Goal: Information Seeking & Learning: Learn about a topic

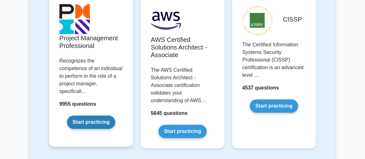
scroll to position [173, 0]
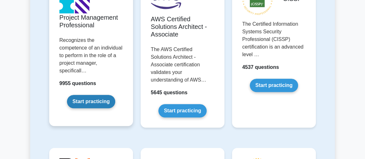
click at [101, 96] on link "Start practicing" at bounding box center [91, 101] width 48 height 13
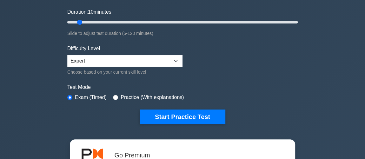
click at [117, 95] on div "Practice (With explanations)" at bounding box center [148, 98] width 71 height 8
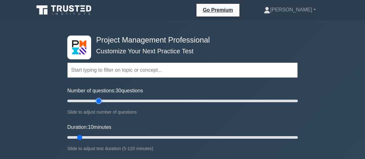
click at [98, 98] on input "Number of questions: 30 questions" at bounding box center [182, 101] width 230 height 8
click at [92, 99] on input "Number of questions: 25 questions" at bounding box center [182, 101] width 230 height 8
type input "20"
click at [89, 99] on input "Number of questions: 25 questions" at bounding box center [182, 101] width 230 height 8
click at [102, 135] on input "Duration: 20 minutes" at bounding box center [182, 138] width 230 height 8
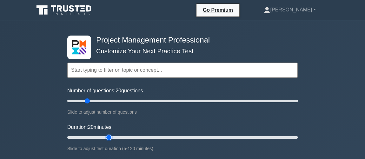
type input "25"
click at [109, 135] on input "Duration: 20 minutes" at bounding box center [182, 138] width 230 height 8
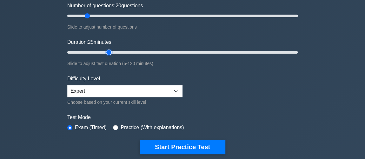
scroll to position [86, 0]
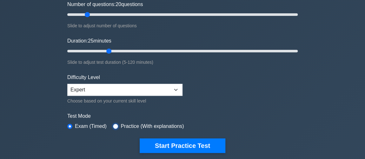
click at [115, 125] on input "radio" at bounding box center [115, 126] width 5 height 5
radio input "true"
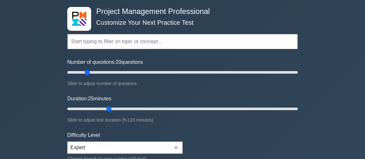
scroll to position [173, 0]
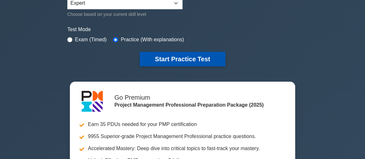
click at [167, 56] on button "Start Practice Test" at bounding box center [183, 59] width 86 height 15
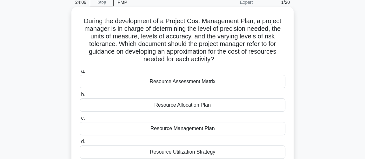
scroll to position [57, 0]
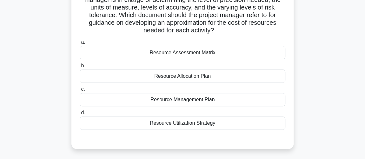
click at [181, 54] on div "Resource Assessment Matrix" at bounding box center [183, 52] width 206 height 13
click at [80, 44] on input "a. Resource Assessment Matrix" at bounding box center [80, 42] width 0 height 4
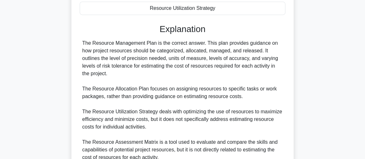
scroll to position [232, 0]
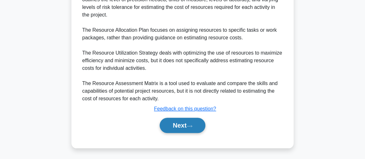
click at [195, 125] on button "Next" at bounding box center [182, 125] width 45 height 15
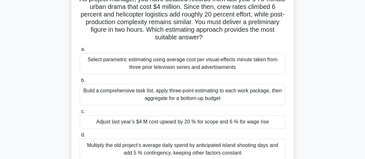
scroll to position [86, 0]
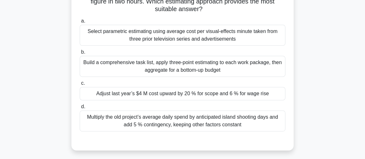
click at [199, 69] on div "Build a comprehensive task list, apply three-point estimating to each work pack…" at bounding box center [183, 66] width 206 height 21
click at [80, 54] on input "b. Build a comprehensive task list, apply three-point estimating to each work p…" at bounding box center [80, 52] width 0 height 4
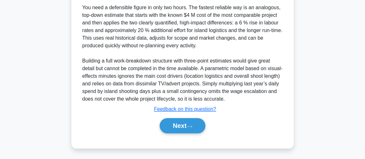
scroll to position [239, 0]
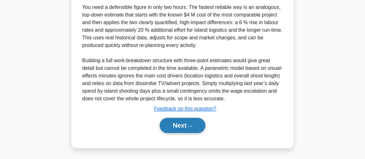
click at [197, 124] on button "Next" at bounding box center [182, 125] width 45 height 15
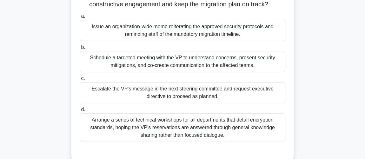
scroll to position [57, 0]
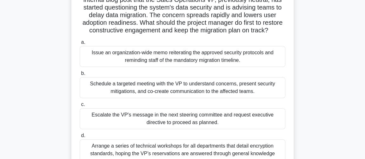
click at [192, 98] on div "Schedule a targeted meeting with the VP to understand concerns, present securit…" at bounding box center [183, 87] width 206 height 21
click at [80, 76] on input "b. Schedule a targeted meeting with the VP to understand concerns, present secu…" at bounding box center [80, 73] width 0 height 4
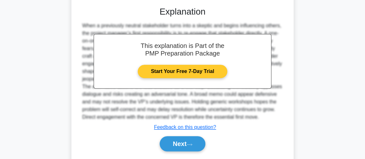
scroll to position [254, 0]
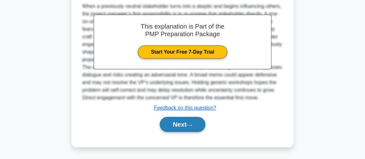
click at [192, 127] on icon at bounding box center [190, 124] width 6 height 3
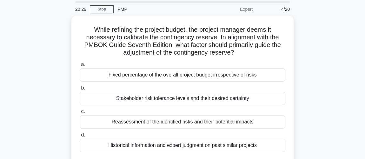
scroll to position [57, 0]
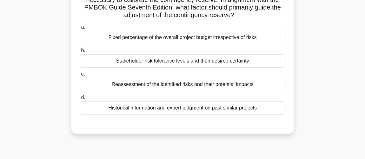
click at [171, 85] on div "Reassessment of the identified risks and their potential impacts" at bounding box center [183, 84] width 206 height 13
click at [80, 76] on input "c. Reassessment of the identified risks and their potential impacts" at bounding box center [80, 74] width 0 height 4
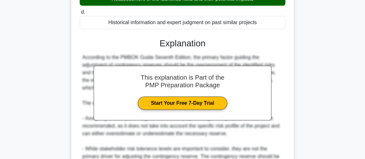
scroll to position [239, 0]
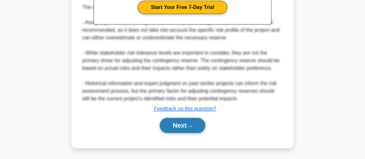
click at [176, 118] on button "Next" at bounding box center [182, 125] width 45 height 15
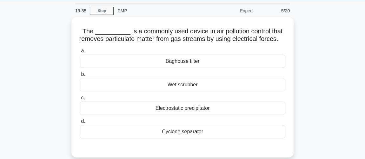
scroll to position [29, 0]
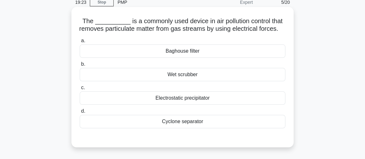
click at [181, 105] on div "Electrostatic precipitator" at bounding box center [183, 97] width 206 height 13
click at [80, 90] on input "c. Electrostatic precipitator" at bounding box center [80, 88] width 0 height 4
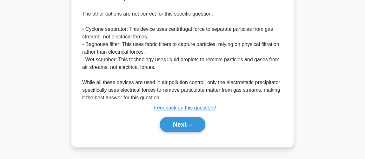
scroll to position [261, 0]
click at [177, 130] on button "Next" at bounding box center [182, 124] width 45 height 15
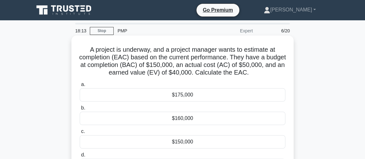
scroll to position [29, 0]
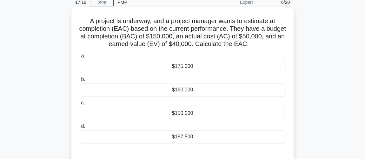
click at [187, 89] on div "$160,000" at bounding box center [183, 89] width 206 height 13
click at [80, 82] on input "b. $160,000" at bounding box center [80, 79] width 0 height 4
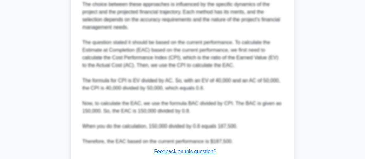
scroll to position [346, 0]
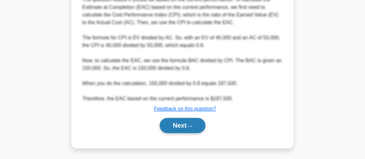
click at [187, 125] on button "Next" at bounding box center [182, 125] width 45 height 15
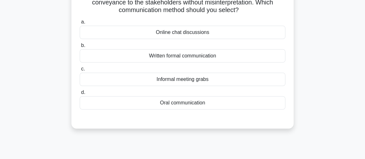
scroll to position [57, 0]
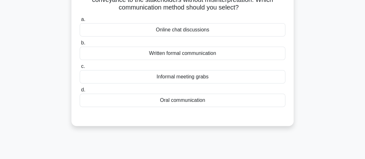
click at [180, 50] on div "Written formal communication" at bounding box center [183, 53] width 206 height 13
click at [80, 45] on input "b. Written formal communication" at bounding box center [80, 43] width 0 height 4
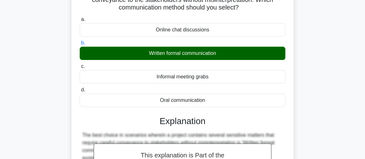
scroll to position [184, 0]
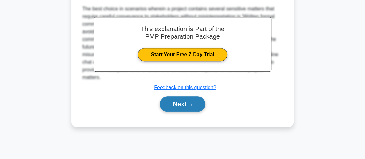
drag, startPoint x: 189, startPoint y: 101, endPoint x: 199, endPoint y: 100, distance: 9.3
click at [189, 101] on button "Next" at bounding box center [182, 103] width 45 height 15
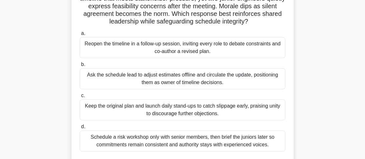
scroll to position [57, 0]
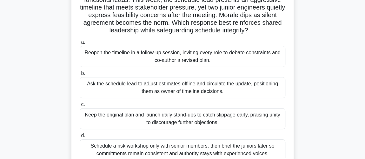
click at [173, 55] on div "Reopen the timeline in a follow-up session, inviting every role to debate const…" at bounding box center [183, 56] width 206 height 21
click at [80, 44] on input "a. Reopen the timeline in a follow-up session, inviting every role to debate co…" at bounding box center [80, 42] width 0 height 4
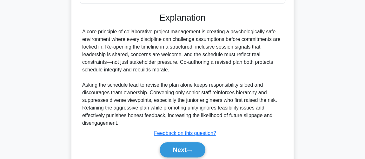
scroll to position [239, 0]
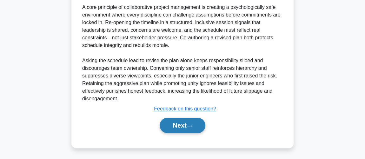
click at [178, 124] on button "Next" at bounding box center [182, 125] width 45 height 15
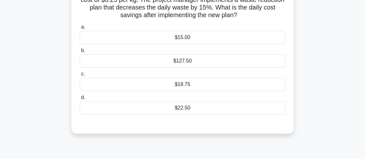
scroll to position [29, 0]
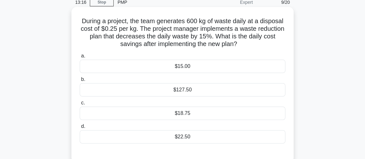
click at [181, 134] on div "$22.50" at bounding box center [183, 136] width 206 height 13
click at [80, 129] on input "d. $22.50" at bounding box center [80, 126] width 0 height 4
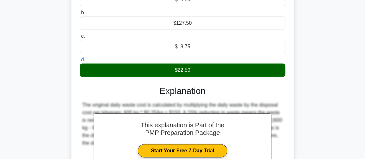
scroll to position [144, 0]
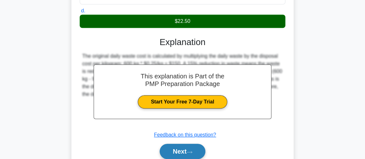
click at [177, 153] on button "Next" at bounding box center [182, 151] width 45 height 15
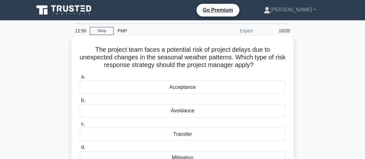
scroll to position [29, 0]
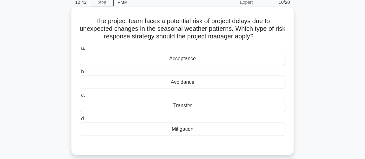
click at [189, 61] on div "Acceptance" at bounding box center [183, 58] width 206 height 13
click at [80, 50] on input "a. Acceptance" at bounding box center [80, 48] width 0 height 4
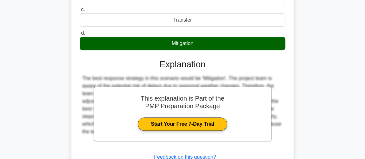
scroll to position [184, 0]
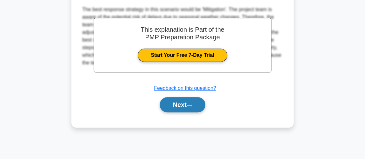
click at [198, 107] on button "Next" at bounding box center [182, 104] width 45 height 15
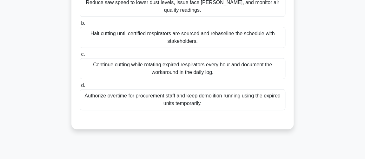
scroll to position [29, 0]
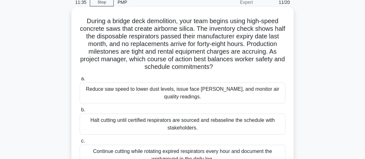
click at [161, 89] on div "Reduce saw speed to lower dust levels, issue face [PERSON_NAME], and monitor ai…" at bounding box center [183, 92] width 206 height 21
click at [80, 81] on input "a. Reduce saw speed to lower dust levels, issue face [PERSON_NAME], and monitor…" at bounding box center [80, 79] width 0 height 4
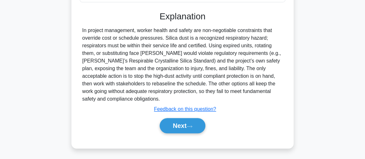
scroll to position [224, 0]
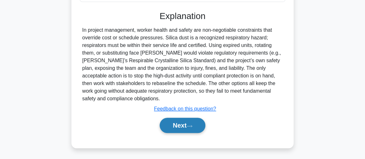
click at [186, 123] on button "Next" at bounding box center [182, 125] width 45 height 15
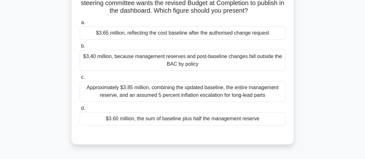
scroll to position [0, 0]
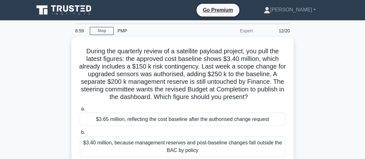
click at [186, 123] on div "$3.65 million, reflecting the cost baseline after the authorised change request" at bounding box center [183, 119] width 206 height 13
click at [80, 111] on input "a. $3.65 million, reflecting the cost baseline after the authorised change requ…" at bounding box center [80, 109] width 0 height 4
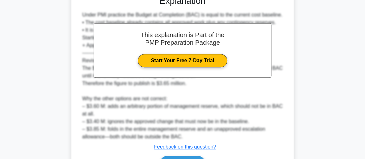
scroll to position [261, 0]
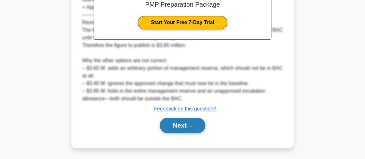
click at [185, 122] on button "Next" at bounding box center [182, 125] width 45 height 15
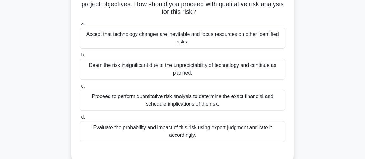
scroll to position [86, 0]
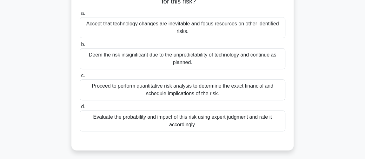
click at [182, 122] on div "Evaluate the probability and impact of this risk using expert judgment and rate…" at bounding box center [183, 120] width 206 height 21
click at [80, 109] on input "d. Evaluate the probability and impact of this risk using expert judgment and r…" at bounding box center [80, 107] width 0 height 4
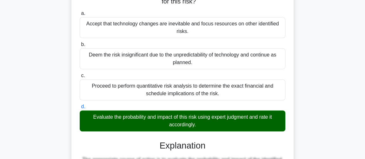
scroll to position [231, 0]
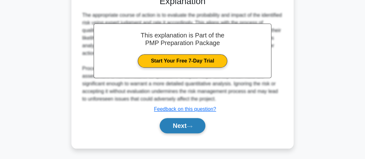
click at [182, 122] on button "Next" at bounding box center [182, 125] width 45 height 15
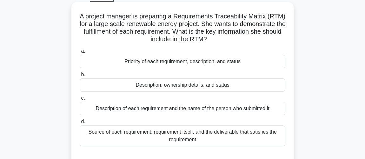
scroll to position [68, 0]
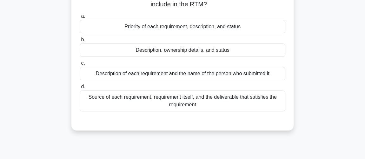
click at [187, 104] on div "Source of each requirement, requirement itself, and the deliverable that satisf…" at bounding box center [183, 100] width 206 height 21
click at [80, 89] on input "d. Source of each requirement, requirement itself, and the deliverable that sat…" at bounding box center [80, 87] width 0 height 4
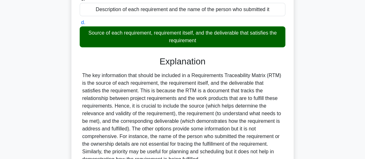
scroll to position [193, 0]
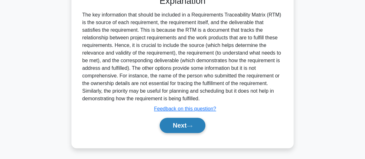
click at [180, 123] on button "Next" at bounding box center [182, 125] width 45 height 15
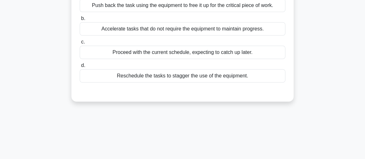
scroll to position [144, 0]
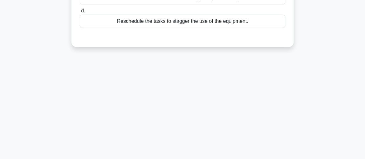
click at [211, 22] on div "Reschedule the tasks to stagger the use of the equipment." at bounding box center [183, 21] width 206 height 13
click at [80, 13] on input "d. Reschedule the tasks to stagger the use of the equipment." at bounding box center [80, 11] width 0 height 4
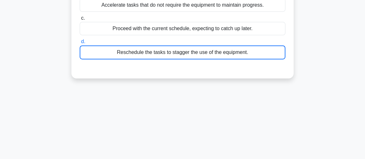
scroll to position [86, 0]
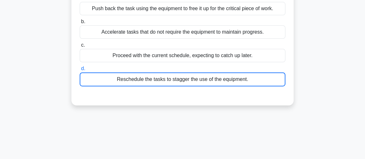
click at [206, 78] on div "Reschedule the tasks to stagger the use of the equipment." at bounding box center [183, 79] width 206 height 14
click at [80, 71] on input "d. Reschedule the tasks to stagger the use of the equipment." at bounding box center [80, 69] width 0 height 4
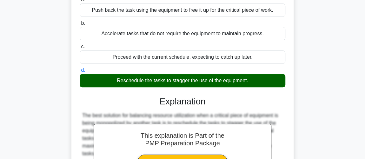
scroll to position [193, 0]
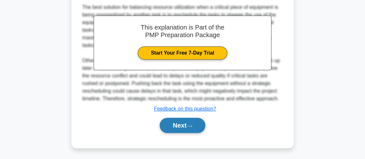
click at [192, 125] on icon at bounding box center [190, 125] width 6 height 3
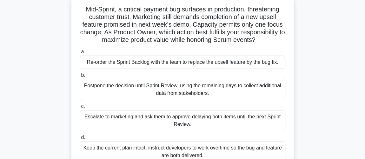
scroll to position [57, 0]
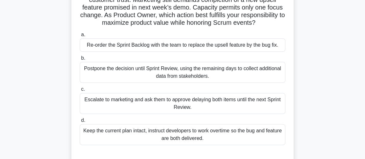
click at [180, 136] on div "Keep the current plan intact, instruct developers to work overtime so the bug a…" at bounding box center [183, 134] width 206 height 21
click at [80, 122] on input "d. Keep the current plan intact, instruct developers to work overtime so the bu…" at bounding box center [80, 120] width 0 height 4
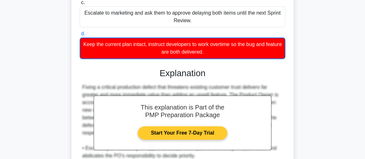
scroll to position [232, 0]
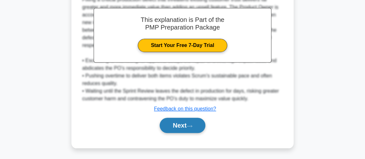
click at [196, 125] on button "Next" at bounding box center [182, 125] width 45 height 15
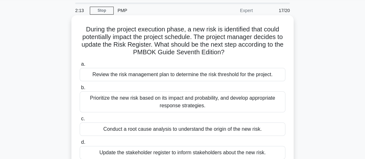
scroll to position [0, 0]
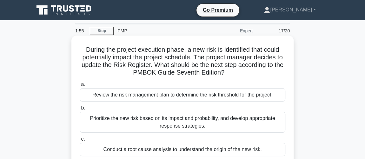
click at [195, 122] on div "Prioritize the new risk based on its impact and probability, and develop approp…" at bounding box center [183, 122] width 206 height 21
click at [80, 110] on input "b. Prioritize the new risk based on its impact and probability, and develop app…" at bounding box center [80, 108] width 0 height 4
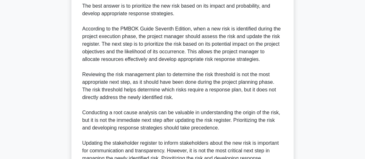
scroll to position [269, 0]
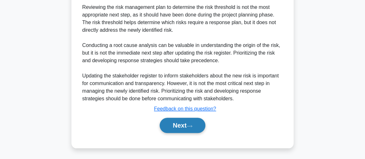
click at [194, 122] on button "Next" at bounding box center [182, 125] width 45 height 15
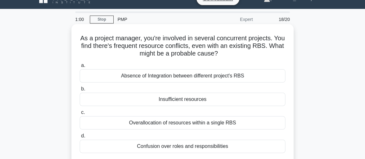
scroll to position [29, 0]
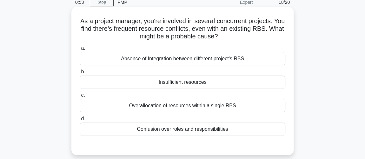
click at [193, 61] on div "Absence of Integration between different project's RBS" at bounding box center [183, 58] width 206 height 13
click at [80, 50] on input "a. Absence of Integration between different project's RBS" at bounding box center [80, 48] width 0 height 4
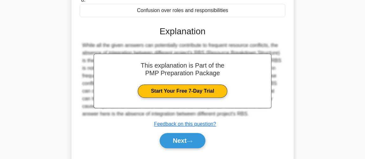
scroll to position [184, 0]
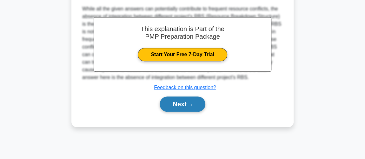
click at [194, 99] on button "Next" at bounding box center [182, 103] width 45 height 15
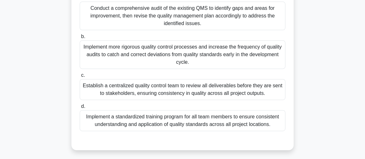
scroll to position [126, 0]
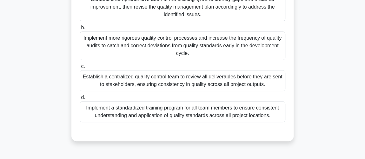
click at [201, 112] on div "Implement a standardized training program for all team members to ensure consis…" at bounding box center [183, 111] width 206 height 21
click at [80, 100] on input "d. Implement a standardized training program for all team members to ensure con…" at bounding box center [80, 98] width 0 height 4
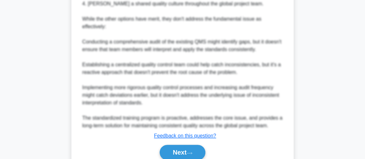
scroll to position [383, 0]
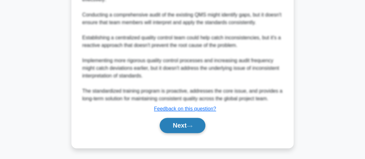
click at [198, 121] on button "Next" at bounding box center [182, 125] width 45 height 15
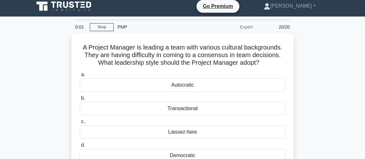
scroll to position [0, 0]
